Goal: Find specific page/section: Find specific page/section

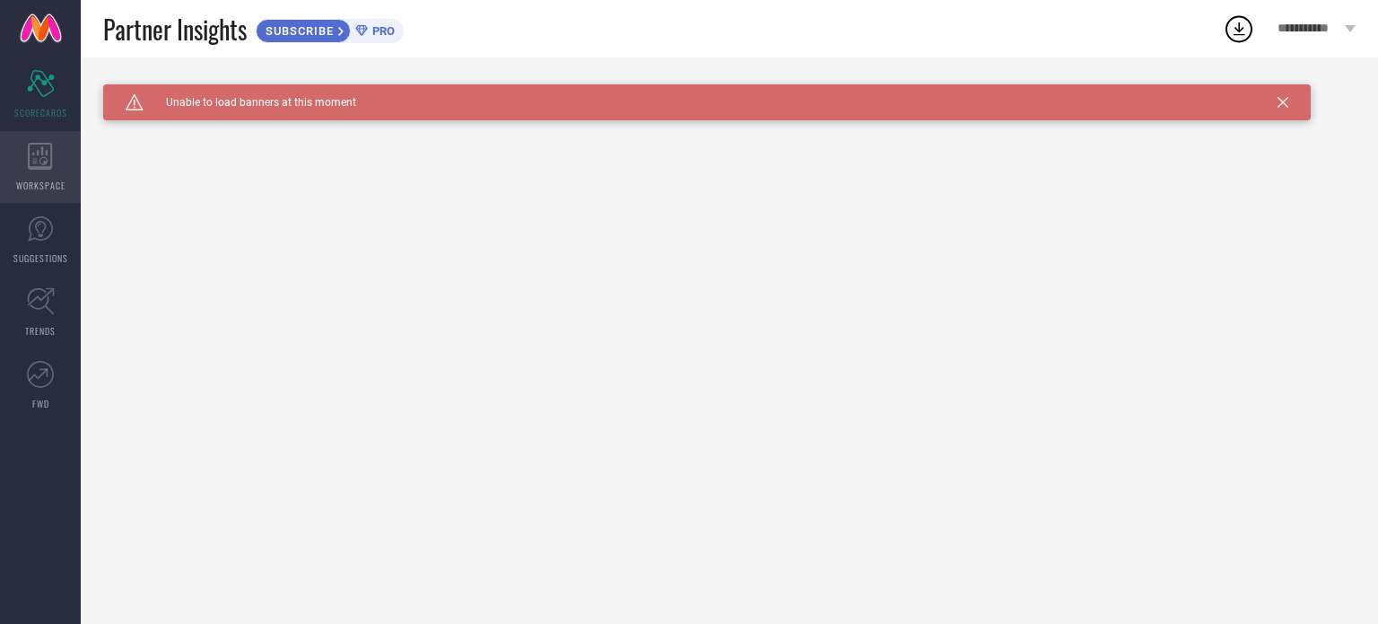
click at [39, 164] on icon at bounding box center [40, 156] width 25 height 27
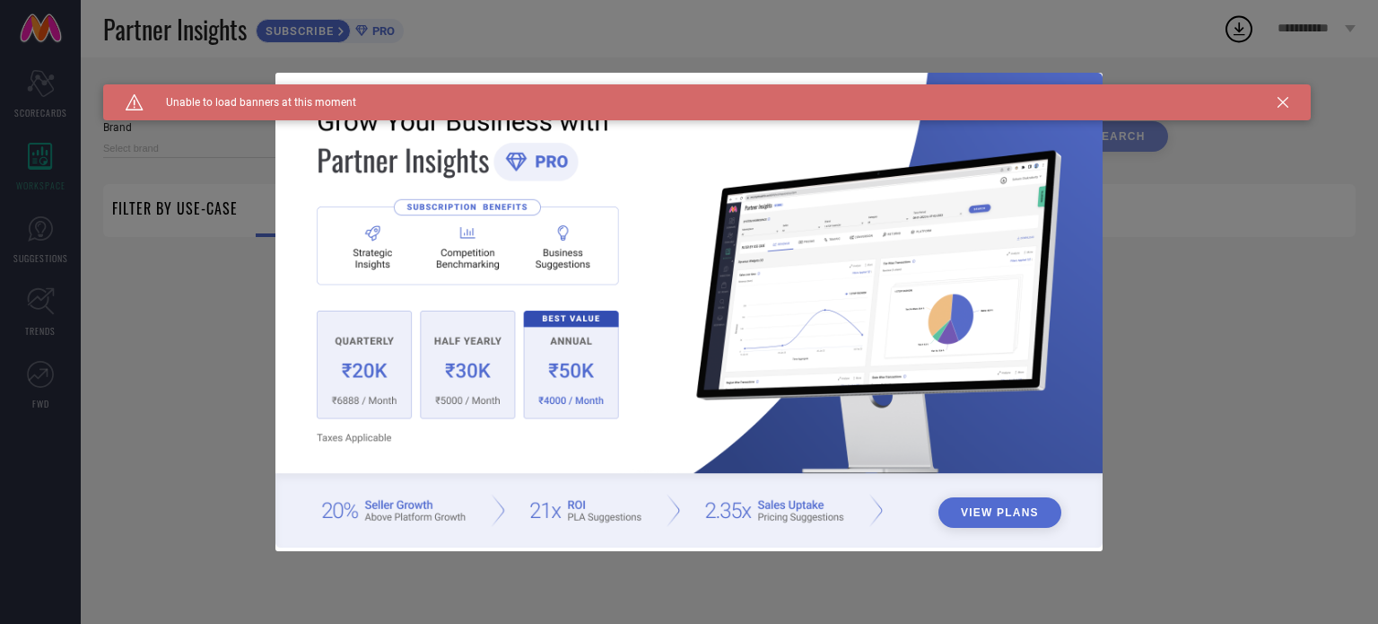
type input "1 STOP FASHION"
type input "All"
